Goal: Task Accomplishment & Management: Manage account settings

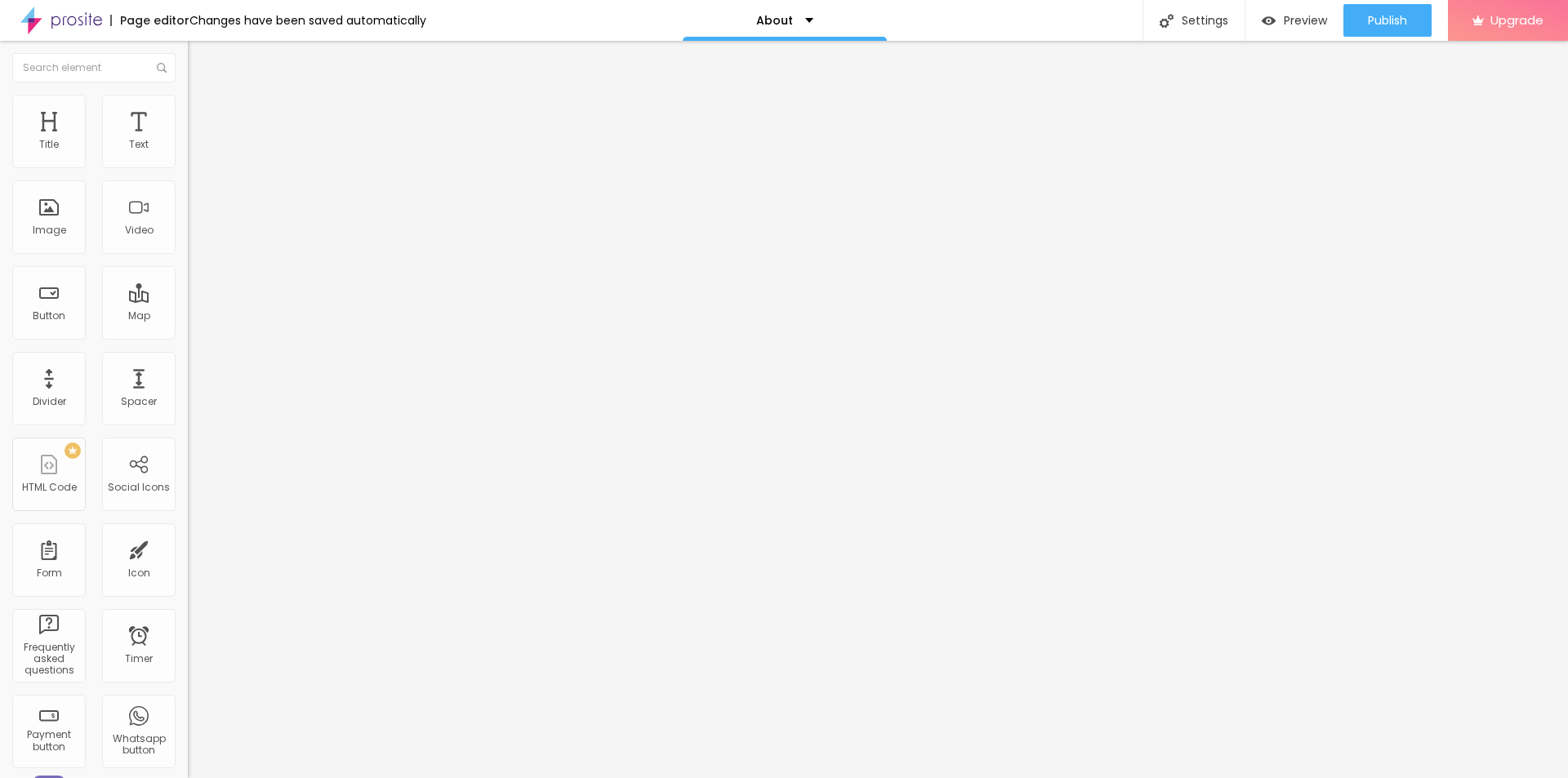
click at [188, 140] on span "Change image" at bounding box center [231, 134] width 87 height 14
click at [1190, 21] on div "Settings" at bounding box center [1193, 20] width 102 height 40
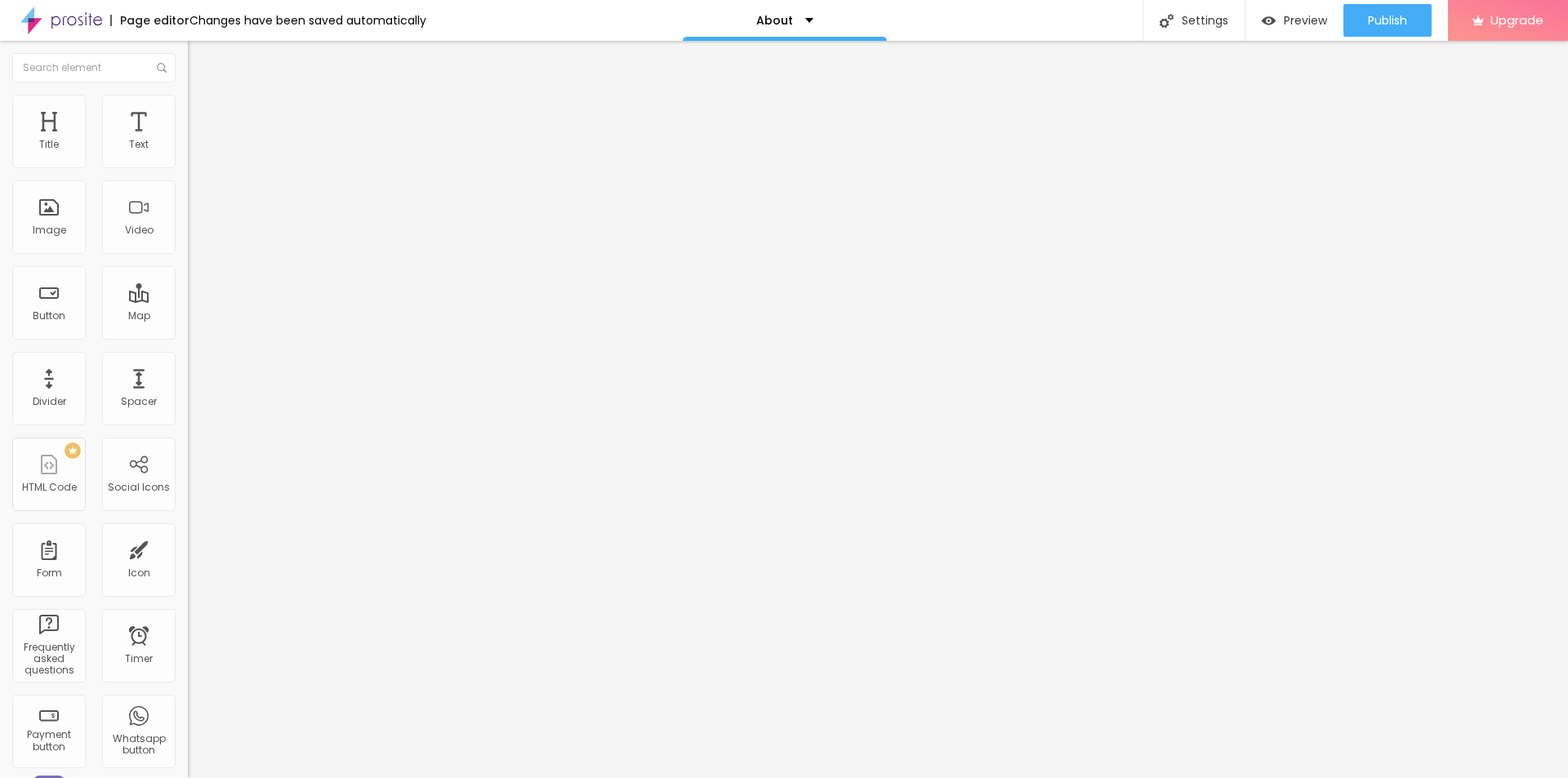
drag, startPoint x: 688, startPoint y: 368, endPoint x: 571, endPoint y: 366, distance: 117.0
paste input "Troviran Reviews UK Addressing Common Complaints About the Diet Capsules"
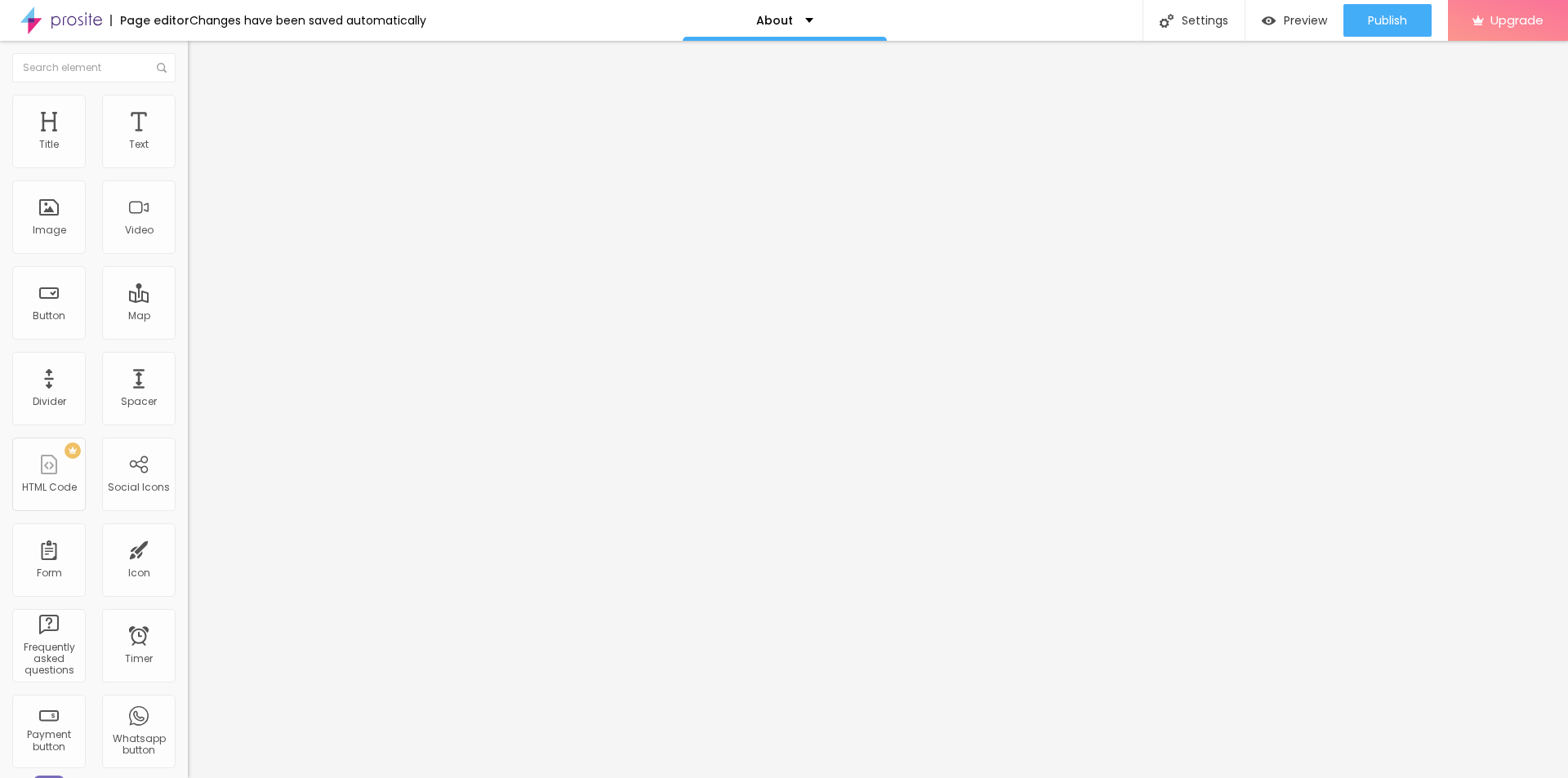
type input "Troviran Reviews UK Addressing Common Complaints About the Diet Capsules"
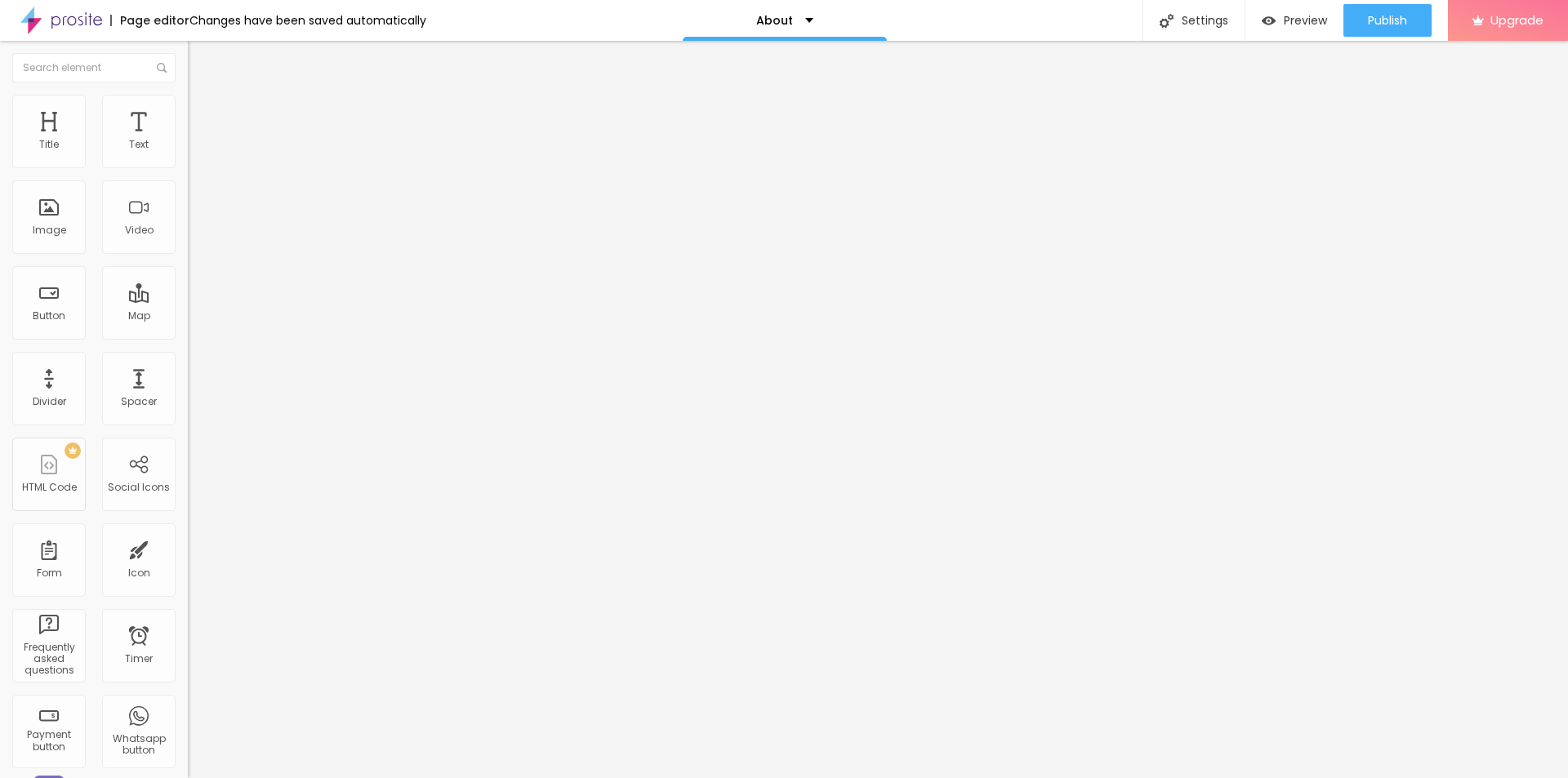
click at [1368, 16] on span "Publish" at bounding box center [1386, 20] width 39 height 13
